Goal: Task Accomplishment & Management: Manage account settings

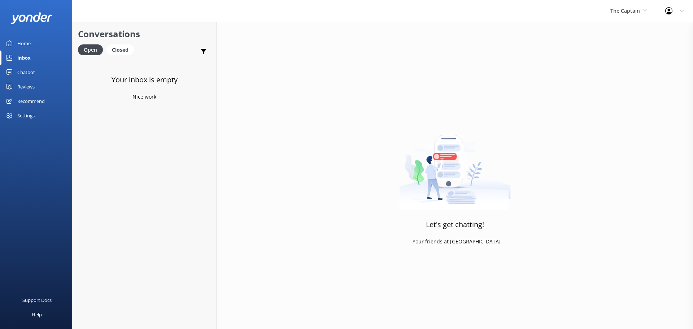
drag, startPoint x: 33, startPoint y: 55, endPoint x: 25, endPoint y: 55, distance: 8.3
click at [32, 55] on link "Inbox" at bounding box center [36, 58] width 72 height 14
click at [25, 55] on div "Inbox" at bounding box center [23, 58] width 13 height 14
